Goal: Find contact information: Find contact information

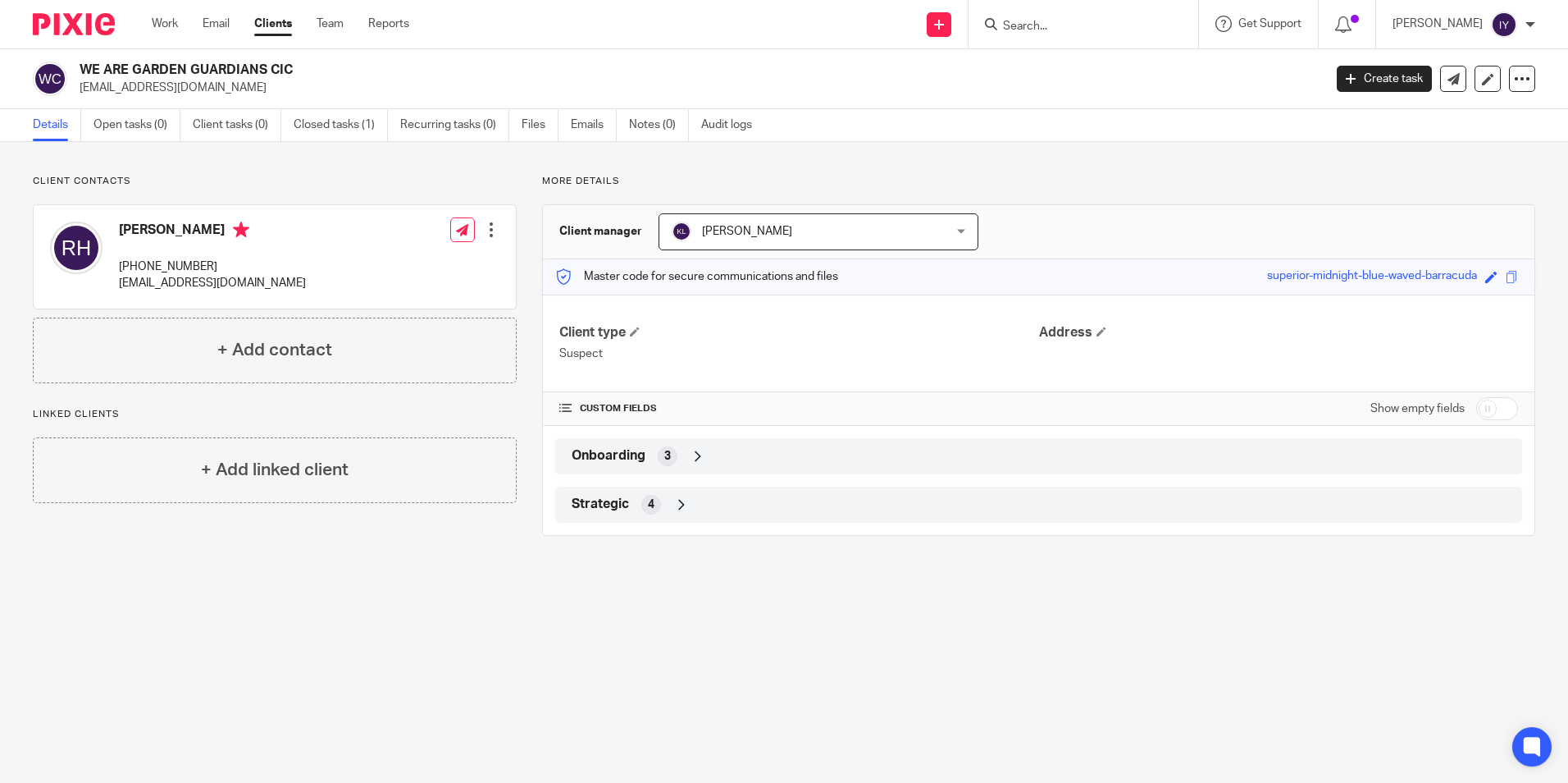
click at [1114, 25] on input "Search" at bounding box center [1075, 26] width 147 height 15
click at [1114, 36] on div at bounding box center [1083, 24] width 229 height 48
click at [1110, 24] on input "Search" at bounding box center [1075, 26] width 147 height 15
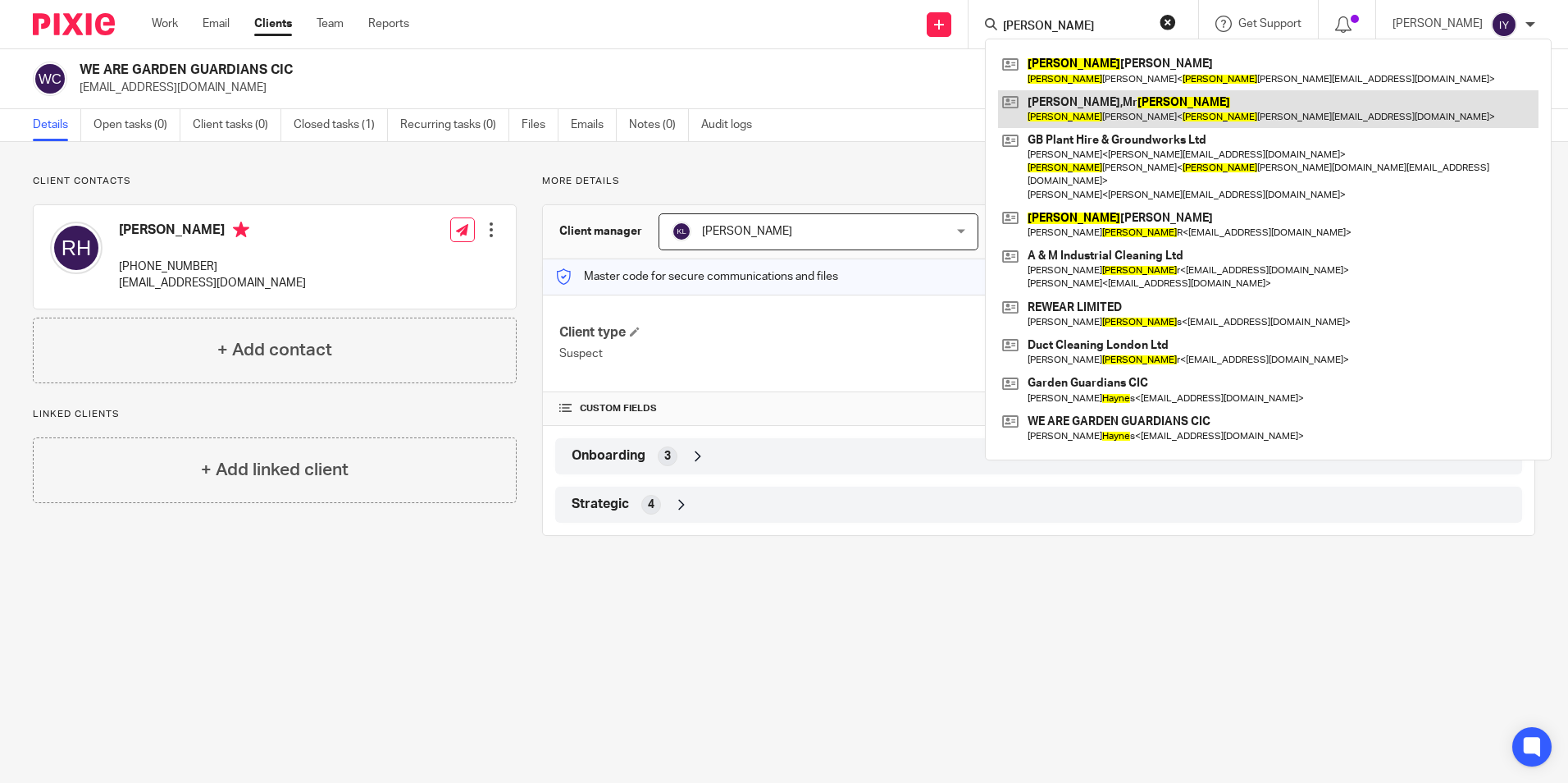
type input "wayne"
click at [1128, 112] on link at bounding box center [1267, 109] width 540 height 37
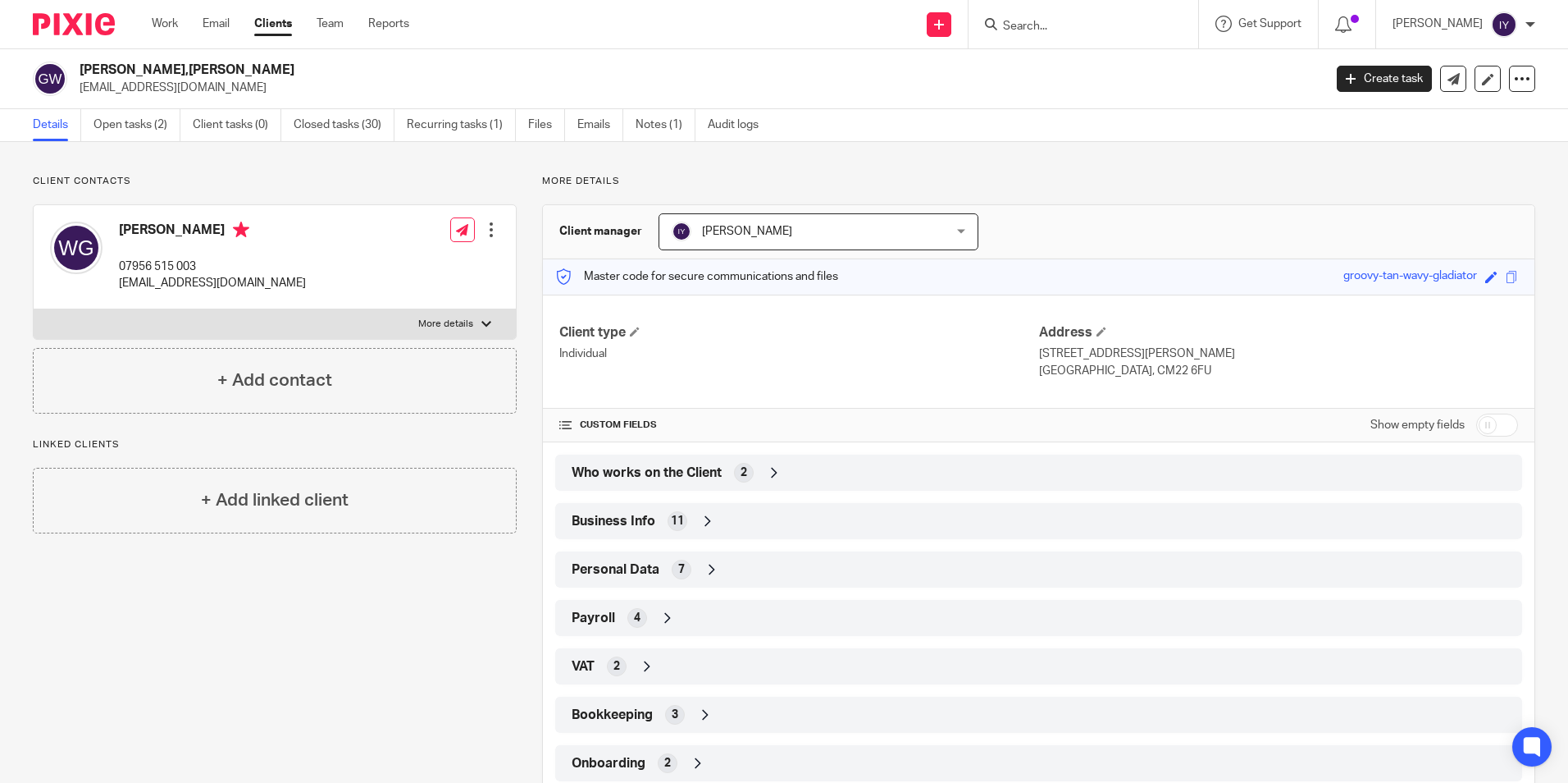
drag, startPoint x: 81, startPoint y: 90, endPoint x: 242, endPoint y: 89, distance: 161.0
click at [242, 89] on p "waynewilkinson@hotmail.co.uk" at bounding box center [695, 87] width 1233 height 17
copy p "waynewilkinson@hotmail.co.uk"
click at [1081, 185] on p "More details" at bounding box center [1038, 181] width 992 height 13
click at [1214, 206] on div "Client manager Isaac Young Isaac Young Awaiting Signature Beatrice Lesser Chasi…" at bounding box center [1037, 232] width 991 height 54
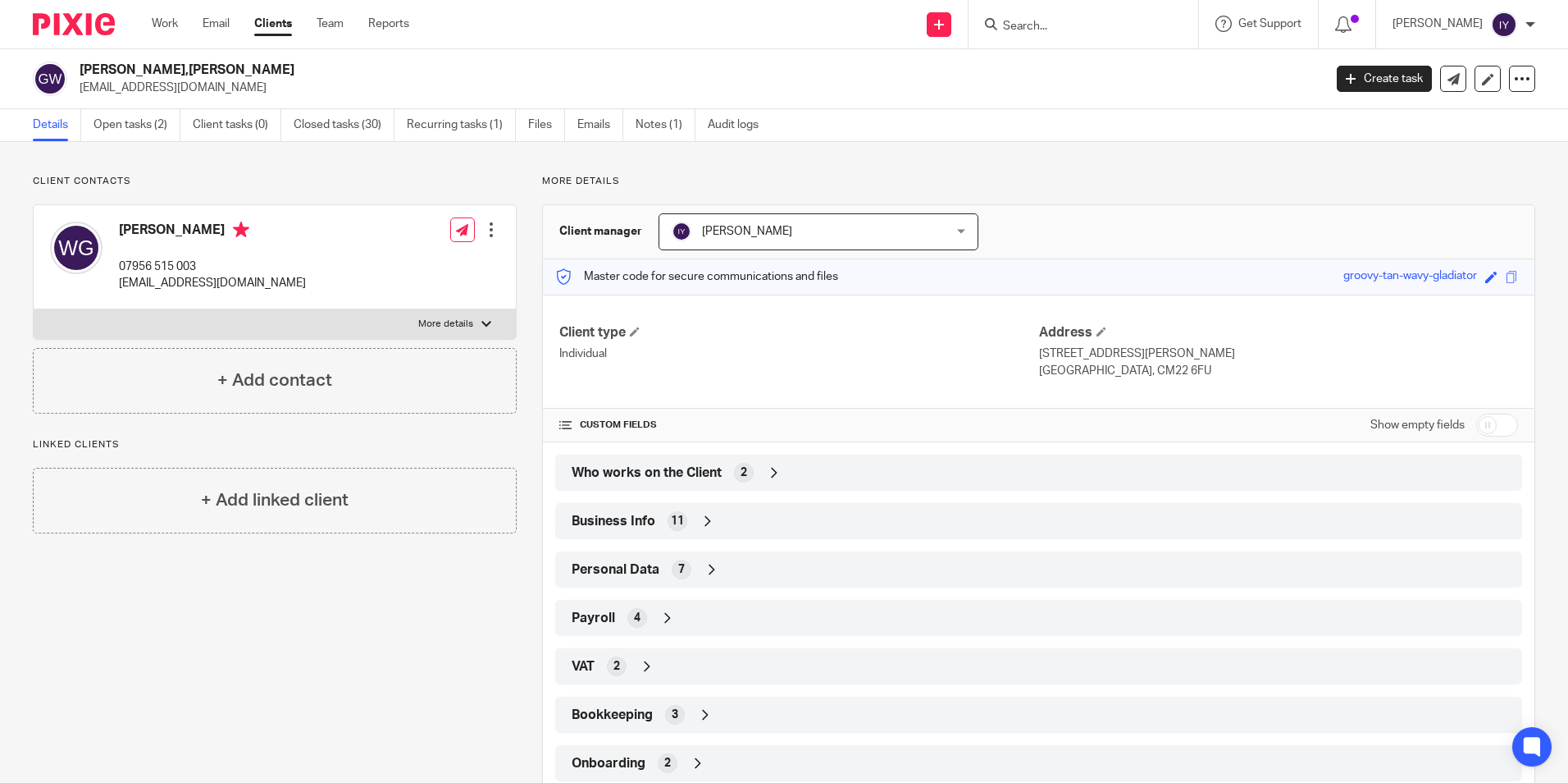
click at [151, 25] on div "Work Email Clients Team Reports Work Email Clients Team Reports Settings" at bounding box center [284, 24] width 298 height 48
click at [163, 25] on link "Work" at bounding box center [165, 24] width 26 height 17
